Goal: Task Accomplishment & Management: Manage account settings

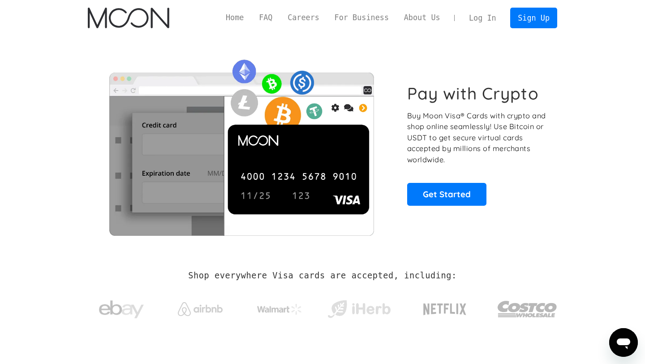
click at [329, 19] on link "Log In" at bounding box center [483, 18] width 42 height 20
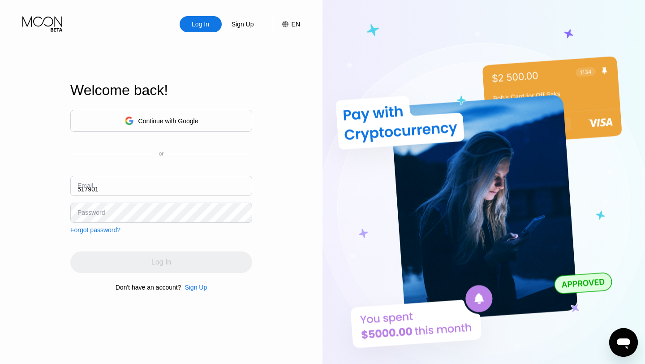
click at [133, 191] on input "517901" at bounding box center [161, 186] width 182 height 20
type input "5"
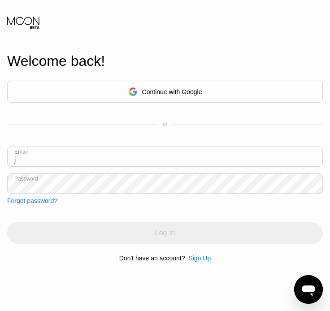
type input "j"
paste input "[EMAIL_ADDRESS][DOMAIN_NAME]"
type input "[EMAIL_ADDRESS][DOMAIN_NAME]"
click at [241, 255] on div "Don't have an account? Sign Up" at bounding box center [165, 258] width 316 height 7
click at [169, 233] on div "Log In" at bounding box center [165, 233] width 316 height 22
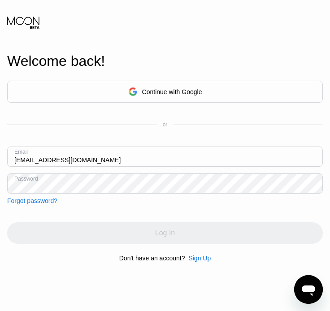
click at [169, 233] on div "Log In" at bounding box center [165, 233] width 316 height 22
click at [22, 20] on icon at bounding box center [24, 22] width 34 height 13
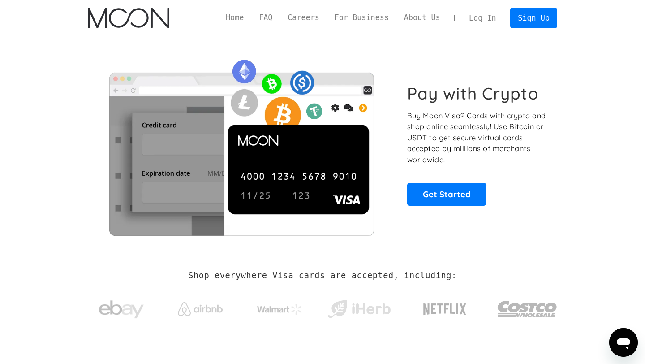
click at [232, 17] on link "Home" at bounding box center [234, 17] width 33 height 11
click at [475, 19] on link "Log In" at bounding box center [483, 18] width 42 height 20
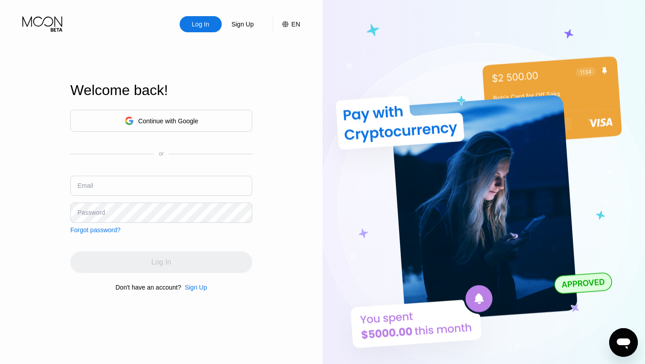
type input "[EMAIL_ADDRESS][DOMAIN_NAME]"
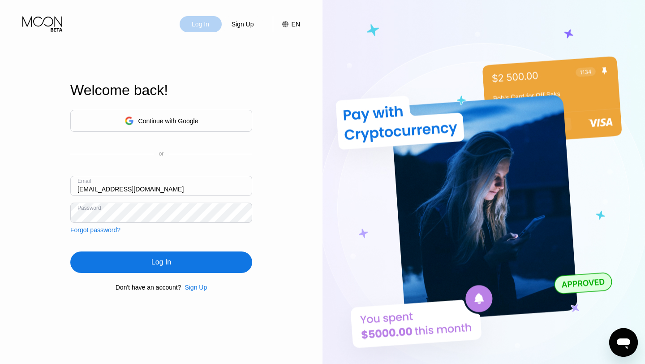
click at [215, 24] on div "Log In" at bounding box center [201, 24] width 42 height 16
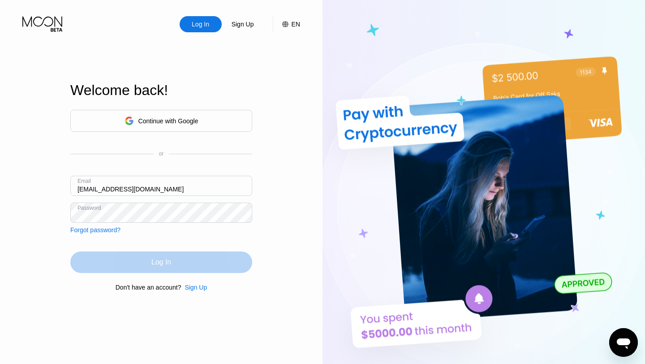
click at [102, 261] on div "Log In" at bounding box center [161, 262] width 182 height 22
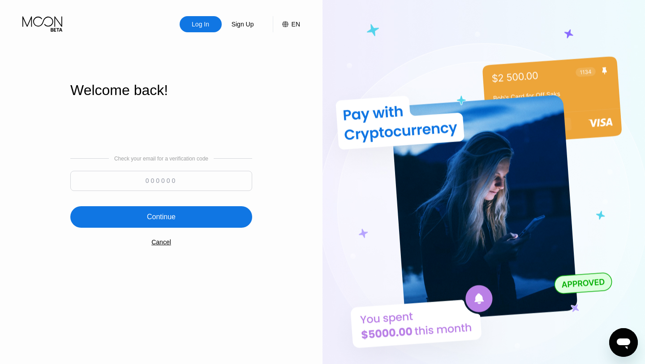
click at [136, 182] on input at bounding box center [161, 181] width 182 height 20
paste input "108945"
type input "108945"
click at [177, 218] on div "Continue" at bounding box center [161, 217] width 182 height 22
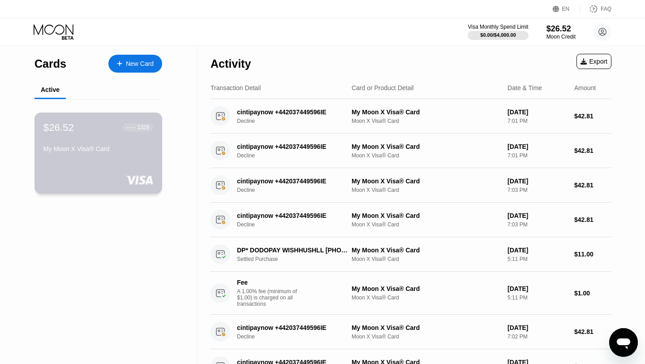
click at [154, 153] on div "$26.52 ● ● ● ● 1329 My Moon X Visa® Card" at bounding box center [99, 153] width 128 height 81
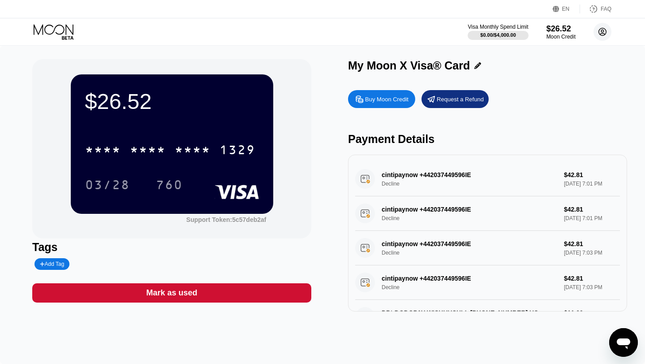
click at [602, 33] on icon at bounding box center [603, 32] width 18 height 18
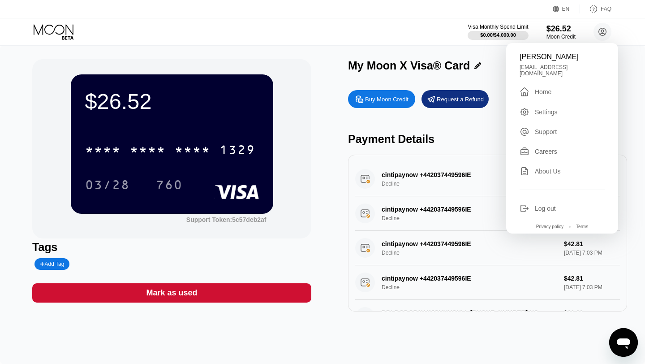
click at [331, 47] on div "$26.52 * * * * * * * * * * * * 1329 03/28 760 Support Token: 5c57deb2af Tags Ad…" at bounding box center [322, 205] width 645 height 318
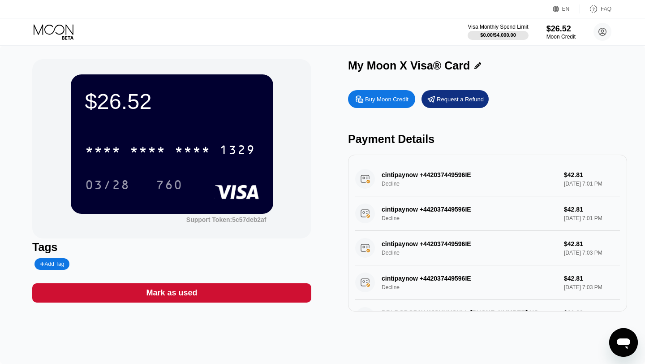
click at [53, 30] on icon at bounding box center [55, 32] width 42 height 16
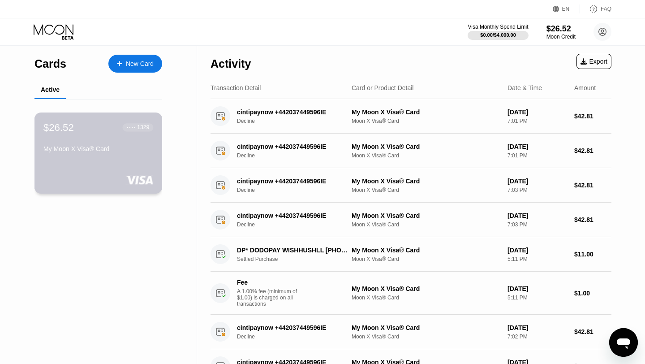
click at [84, 156] on div "$26.52 ● ● ● ● 1329 My Moon X Visa® Card" at bounding box center [99, 153] width 128 height 81
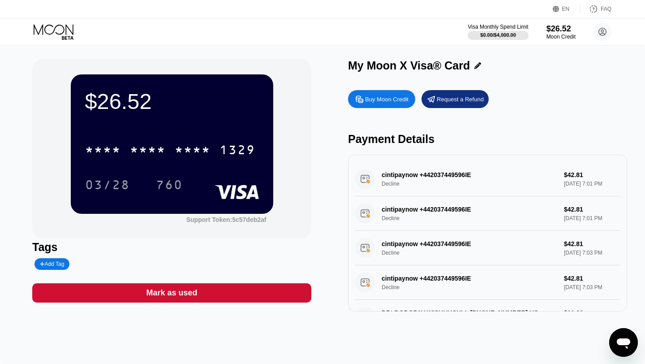
click at [50, 29] on icon at bounding box center [55, 32] width 42 height 16
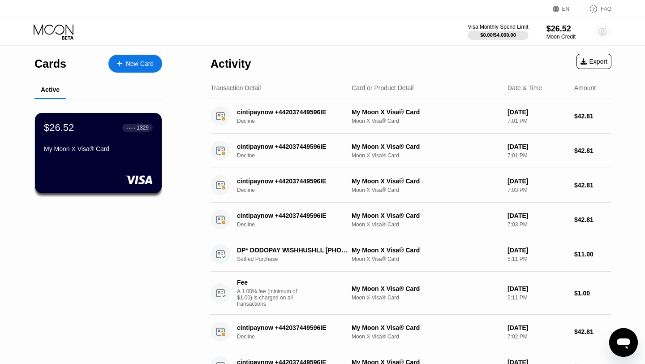
click at [602, 33] on icon at bounding box center [603, 32] width 5 height 5
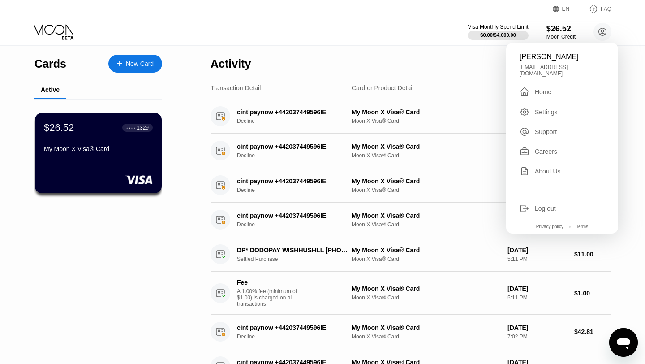
click at [540, 109] on div "Settings" at bounding box center [546, 111] width 23 height 7
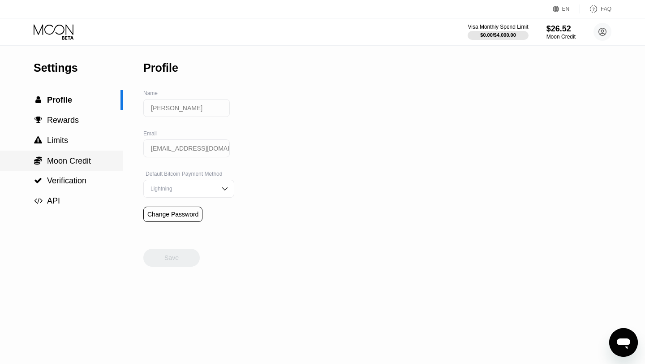
click at [73, 162] on span "Moon Credit" at bounding box center [69, 160] width 44 height 9
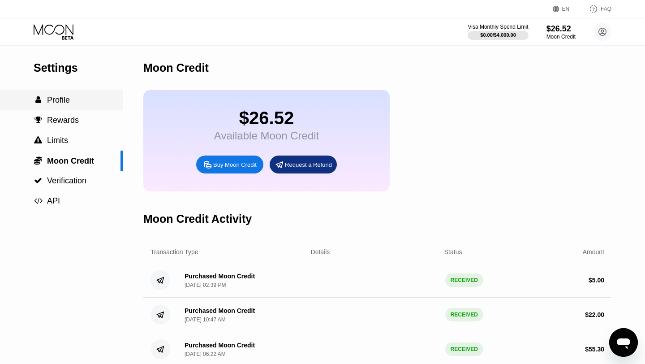
click at [67, 104] on span "Profile" at bounding box center [58, 99] width 23 height 9
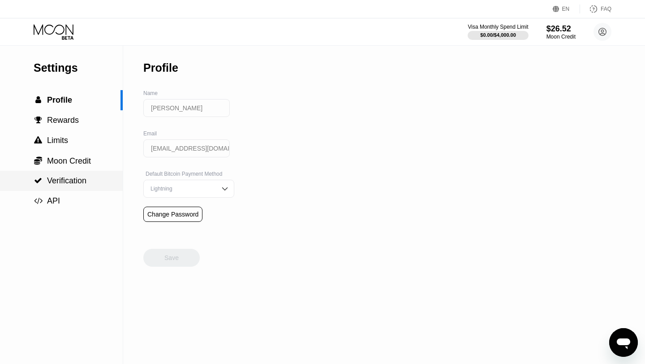
click at [71, 175] on div " Verification" at bounding box center [61, 181] width 123 height 20
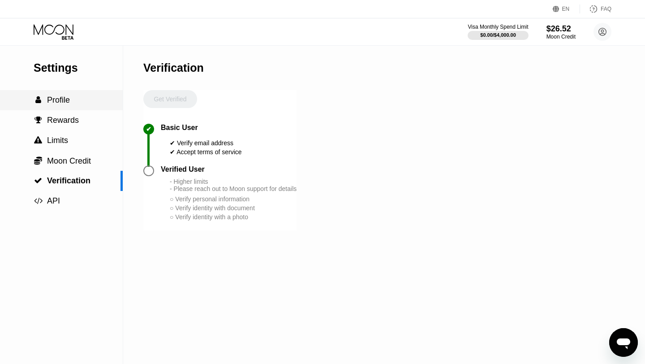
click at [61, 97] on span "Profile" at bounding box center [58, 99] width 23 height 9
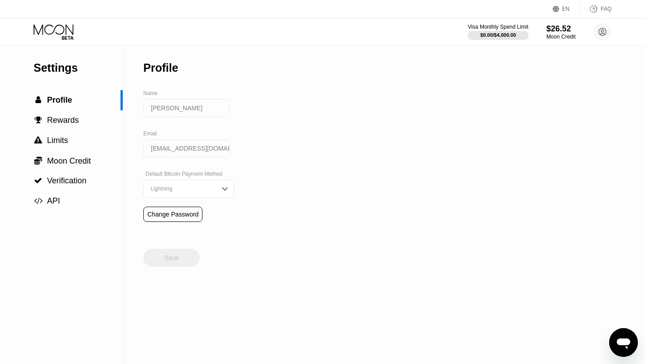
click at [65, 29] on icon at bounding box center [55, 32] width 42 height 16
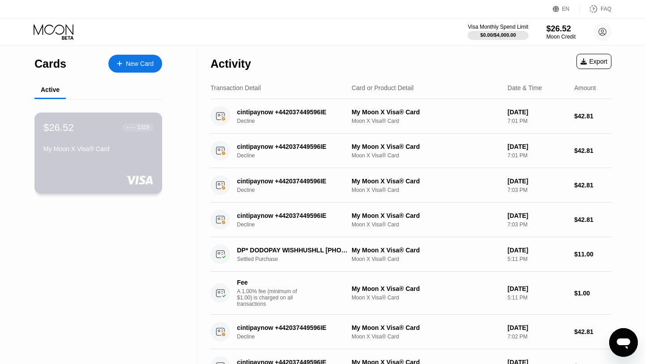
click at [140, 129] on div "1329" at bounding box center [143, 127] width 12 height 6
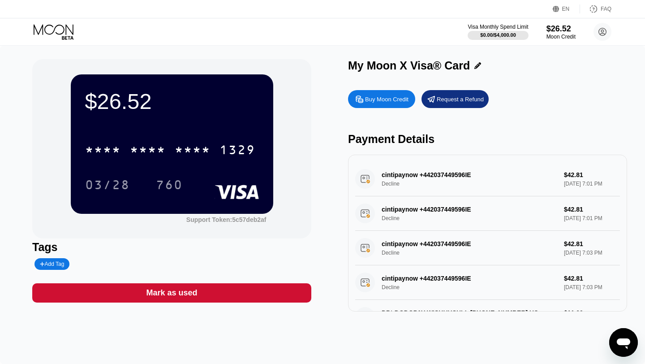
click at [193, 172] on div "* * * * * * * * * * * * 1329 03/28 760" at bounding box center [172, 158] width 174 height 53
click at [193, 157] on div "* * * *" at bounding box center [193, 151] width 36 height 14
click at [555, 29] on div "$26.52" at bounding box center [561, 28] width 30 height 9
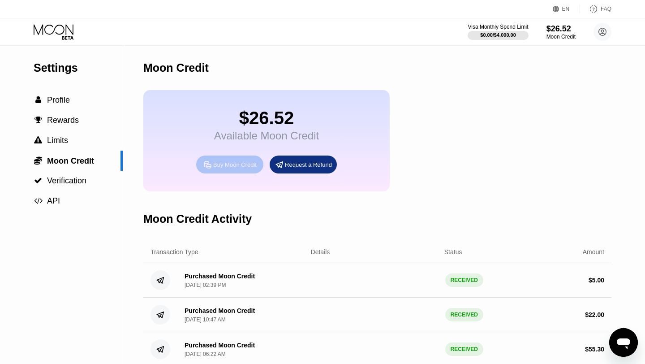
click at [246, 164] on div "Buy Moon Credit" at bounding box center [234, 165] width 43 height 8
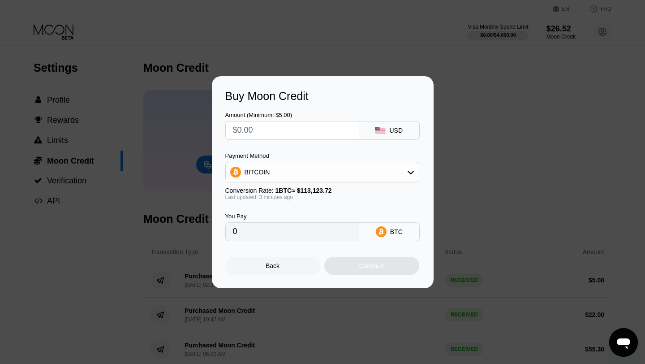
click at [323, 29] on div at bounding box center [322, 182] width 645 height 364
click at [379, 57] on div at bounding box center [322, 182] width 645 height 364
click at [264, 269] on div "Back" at bounding box center [272, 266] width 95 height 18
